Goal: Information Seeking & Learning: Check status

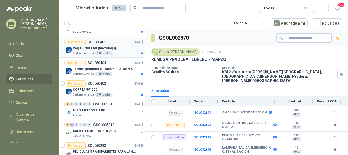
scroll to position [127, 0]
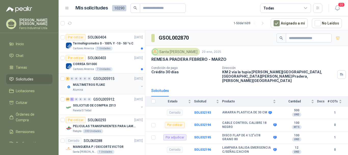
click at [121, 86] on div "MULTIMETROS FLUKE" at bounding box center [106, 85] width 66 height 6
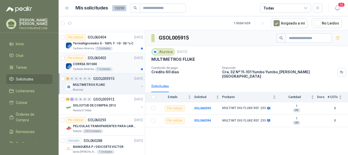
click at [116, 71] on div "Cartones America 7 Unidades" at bounding box center [108, 69] width 70 height 4
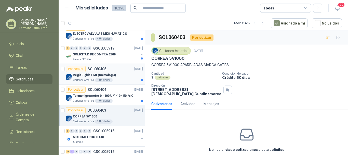
scroll to position [51, 0]
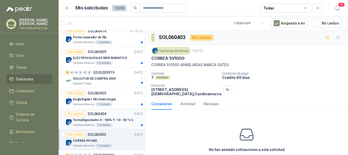
click at [117, 120] on p "Termohigrometro 0 - 100% Y -10 - 50 ºs C" at bounding box center [103, 120] width 61 height 5
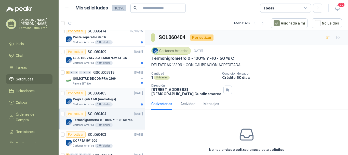
click at [114, 94] on div "Por cotizar SOL060405 [DATE]" at bounding box center [104, 93] width 77 height 6
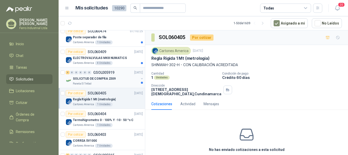
click at [112, 77] on p "SOLICITUD DE COMPRA 2309" at bounding box center [94, 78] width 43 height 5
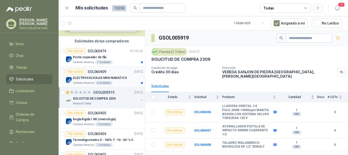
scroll to position [25, 0]
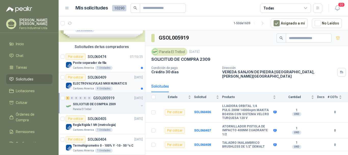
click at [112, 82] on p "ELECTROVALVULAS MK8 NUMATICS" at bounding box center [100, 83] width 54 height 5
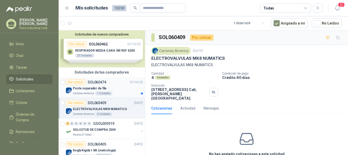
click at [114, 86] on div "Poste separador de fila" at bounding box center [108, 88] width 70 height 6
